Goal: Task Accomplishment & Management: Manage account settings

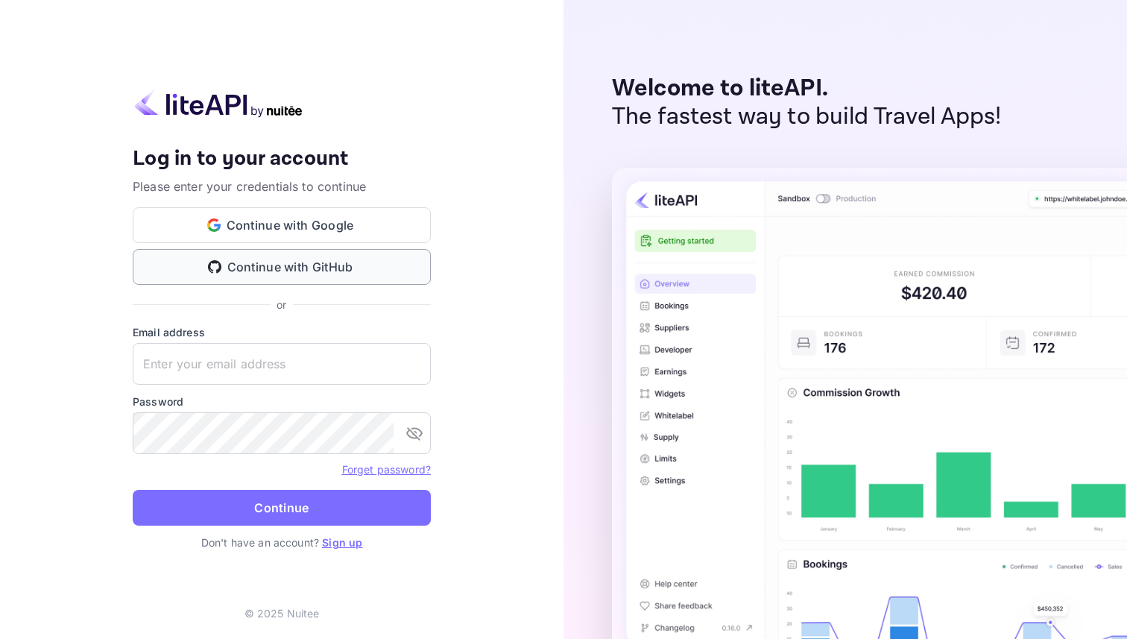
click at [288, 254] on button "Continue with GitHub" at bounding box center [282, 267] width 298 height 36
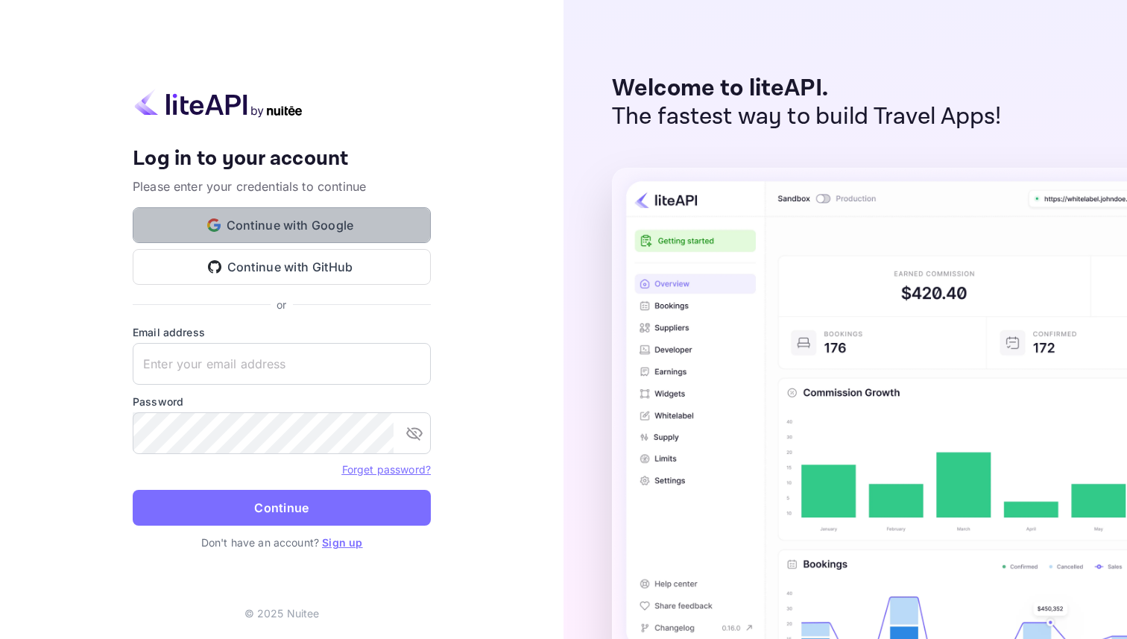
click at [317, 227] on button "Continue with Google" at bounding box center [282, 225] width 298 height 36
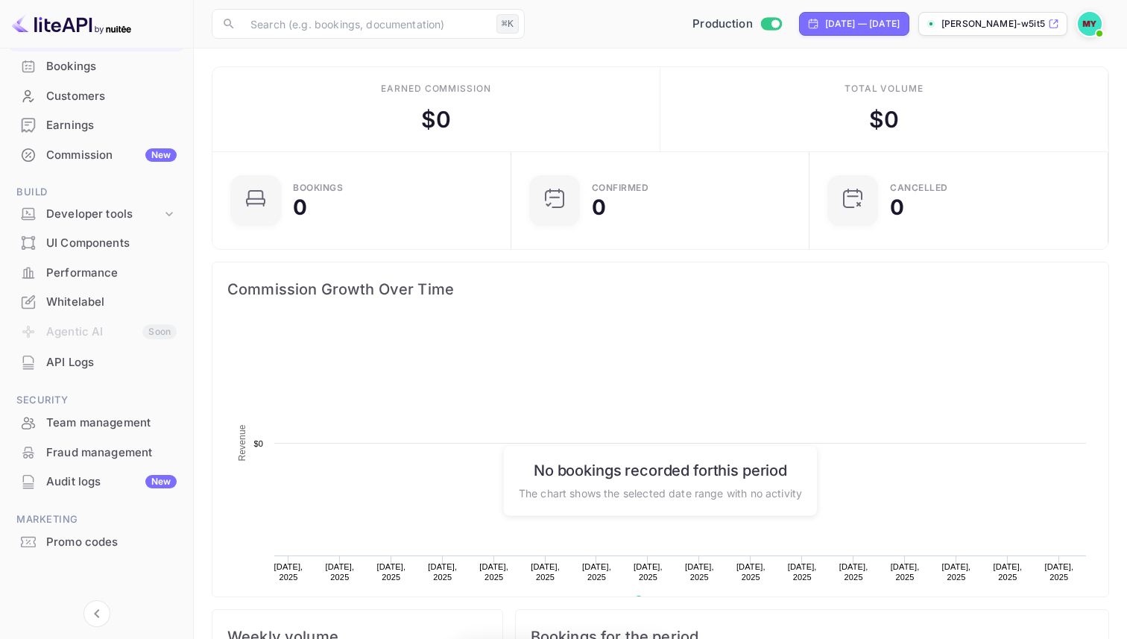
scroll to position [242, 290]
click at [114, 153] on div "Commission New" at bounding box center [111, 155] width 130 height 17
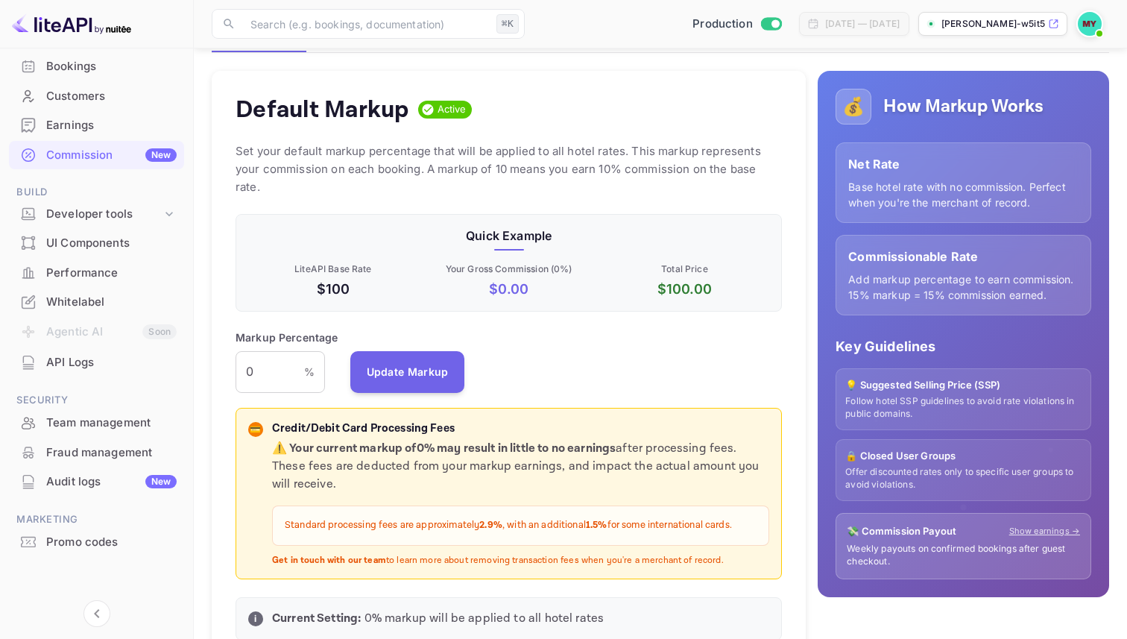
scroll to position [179, 0]
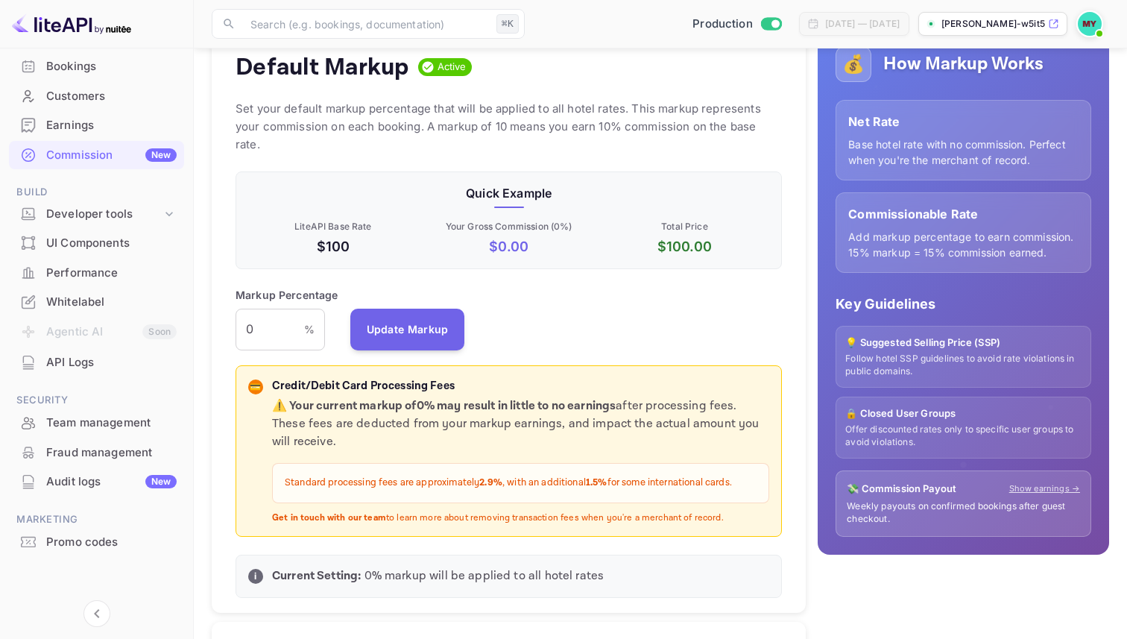
click at [105, 299] on div "Whitelabel" at bounding box center [111, 302] width 130 height 17
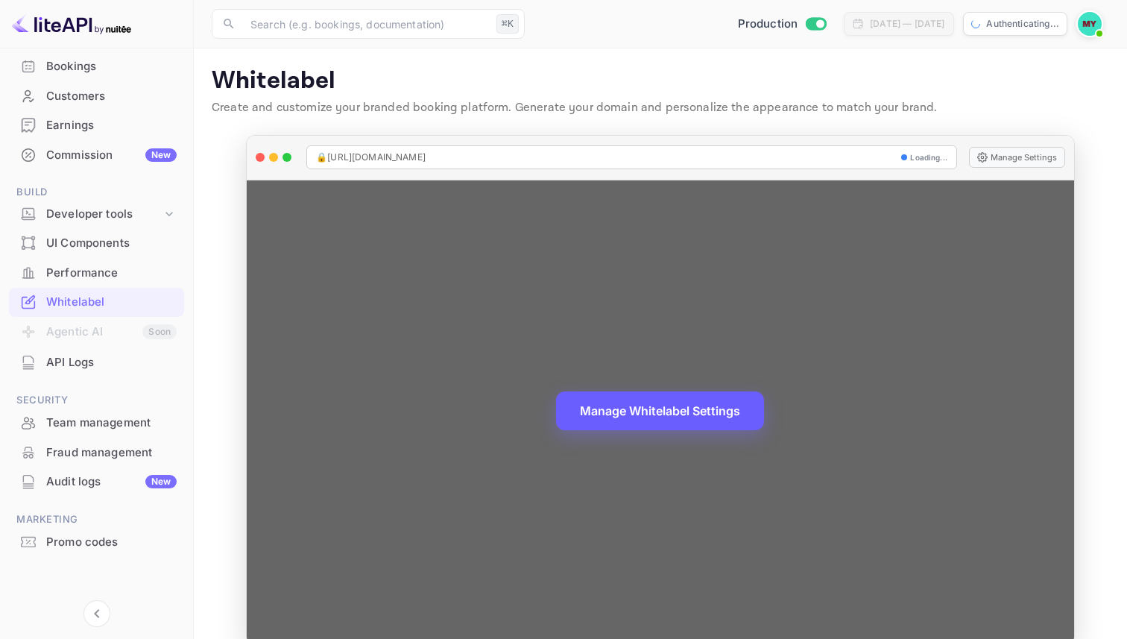
click at [644, 408] on button "Manage Whitelabel Settings" at bounding box center [660, 410] width 208 height 39
